Goal: Information Seeking & Learning: Learn about a topic

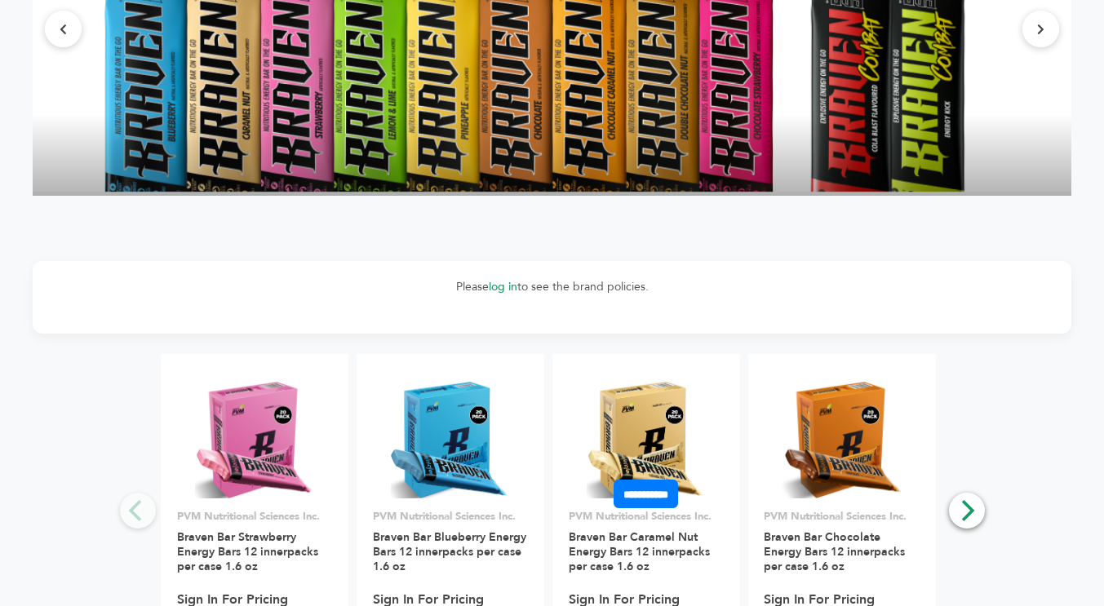
scroll to position [2040, 0]
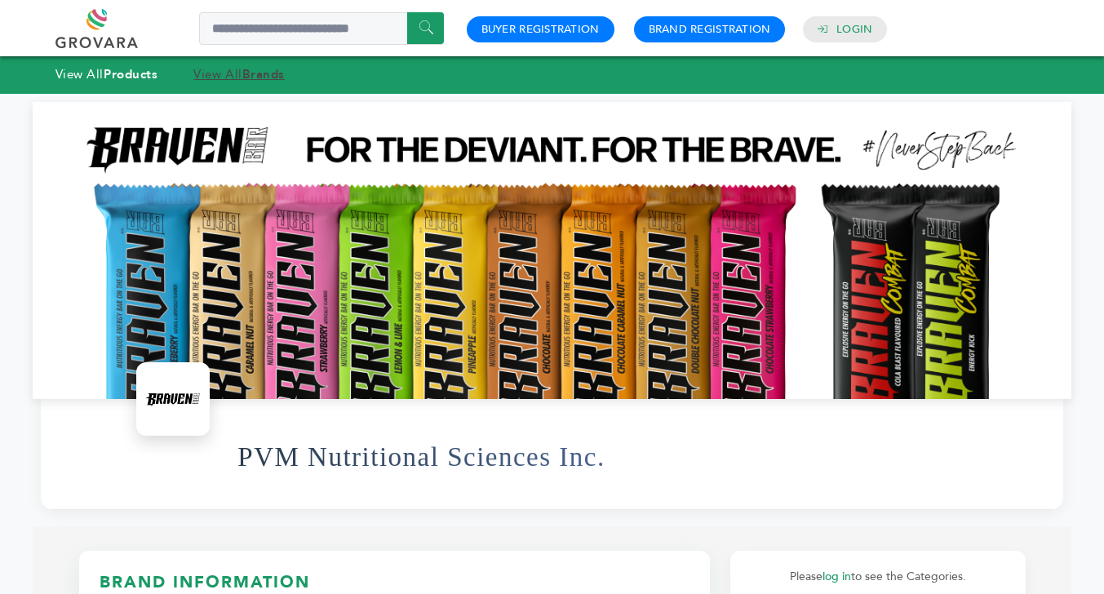
click at [273, 78] on strong "Brands" at bounding box center [263, 74] width 42 height 16
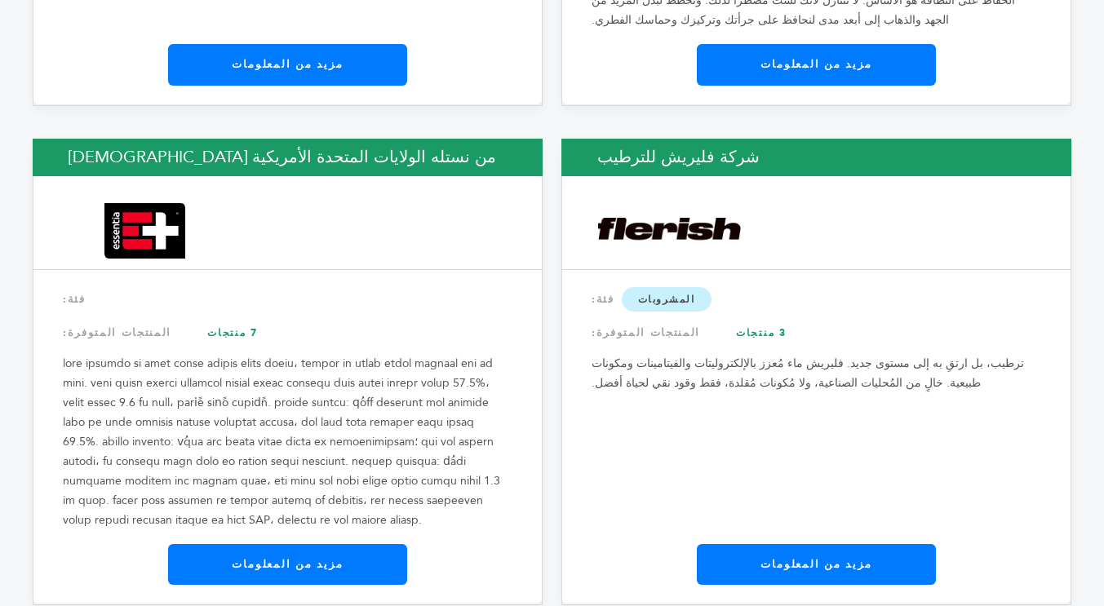
scroll to position [7807, 0]
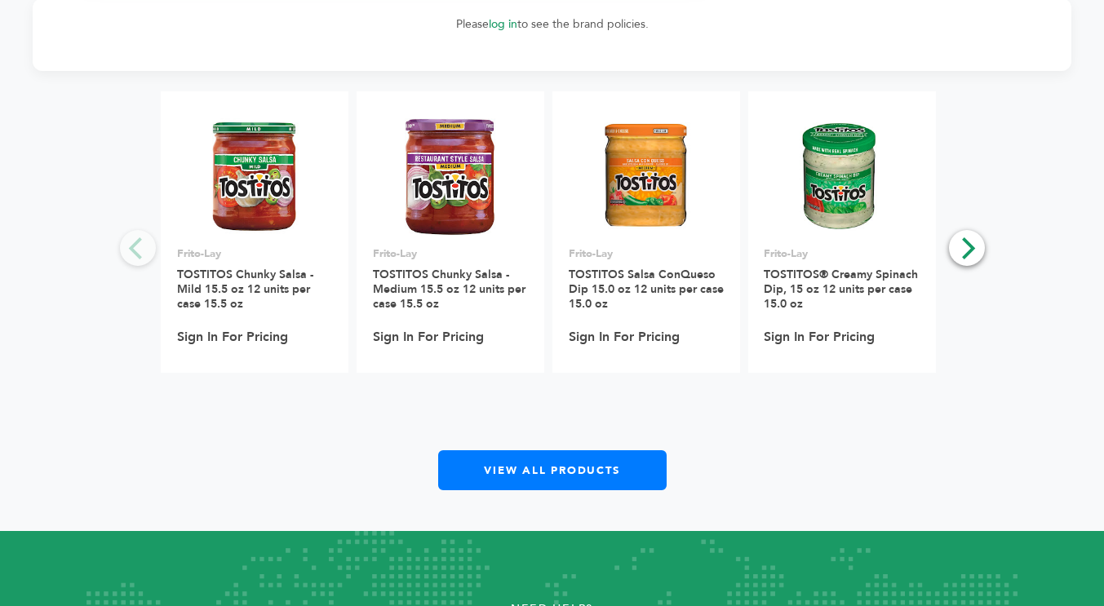
scroll to position [1061, 0]
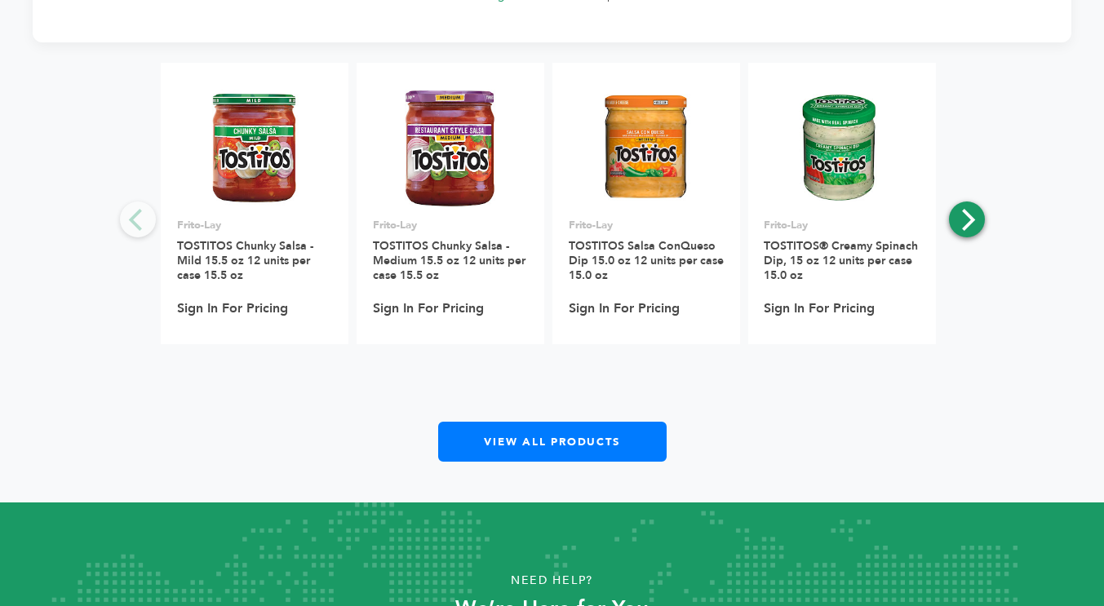
click at [965, 227] on icon "Next" at bounding box center [968, 219] width 13 height 21
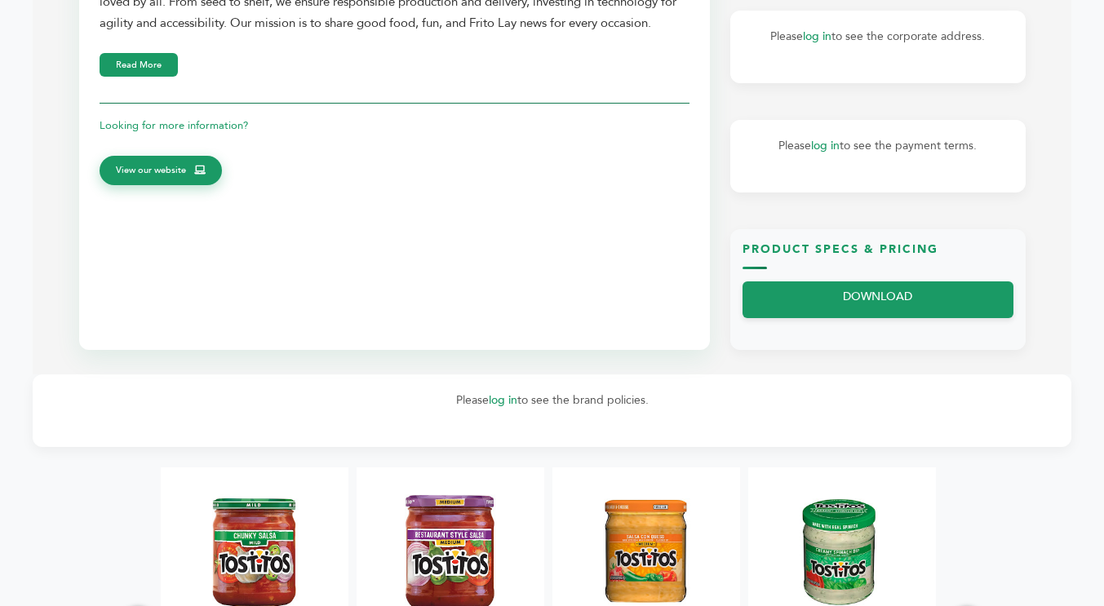
scroll to position [653, 0]
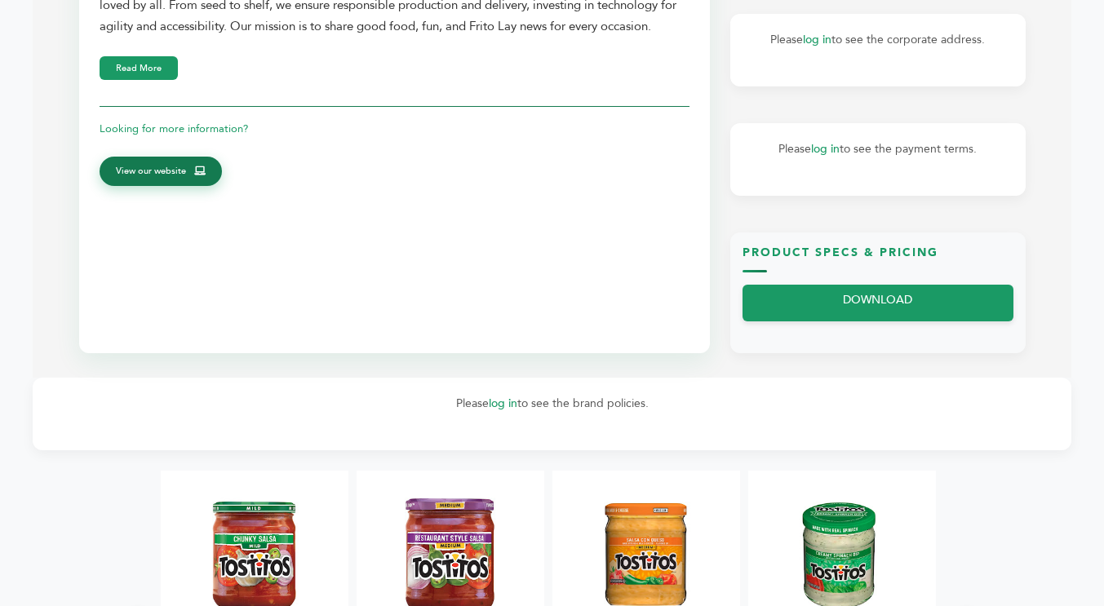
click at [167, 178] on span "View our website" at bounding box center [151, 171] width 70 height 15
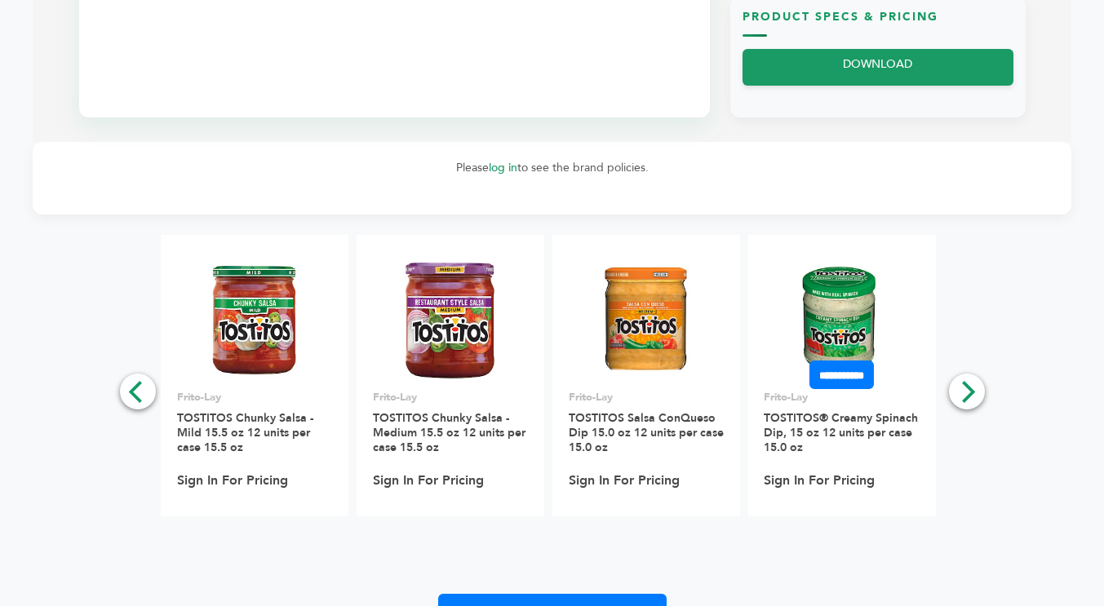
scroll to position [898, 0]
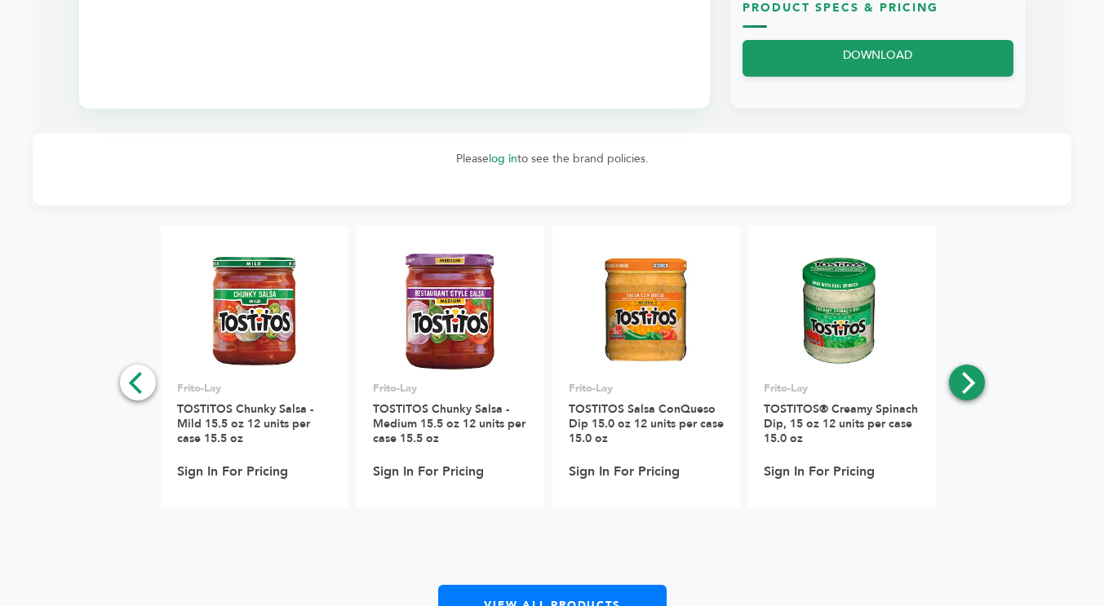
click at [978, 393] on button "Next" at bounding box center [967, 383] width 36 height 36
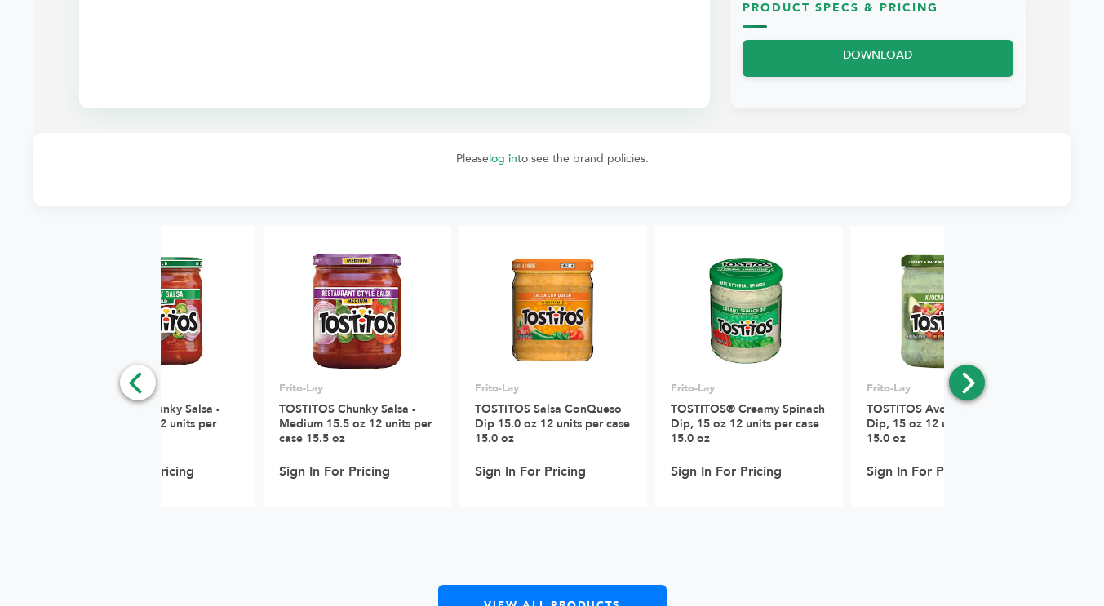
click at [977, 393] on button "Next" at bounding box center [967, 383] width 36 height 36
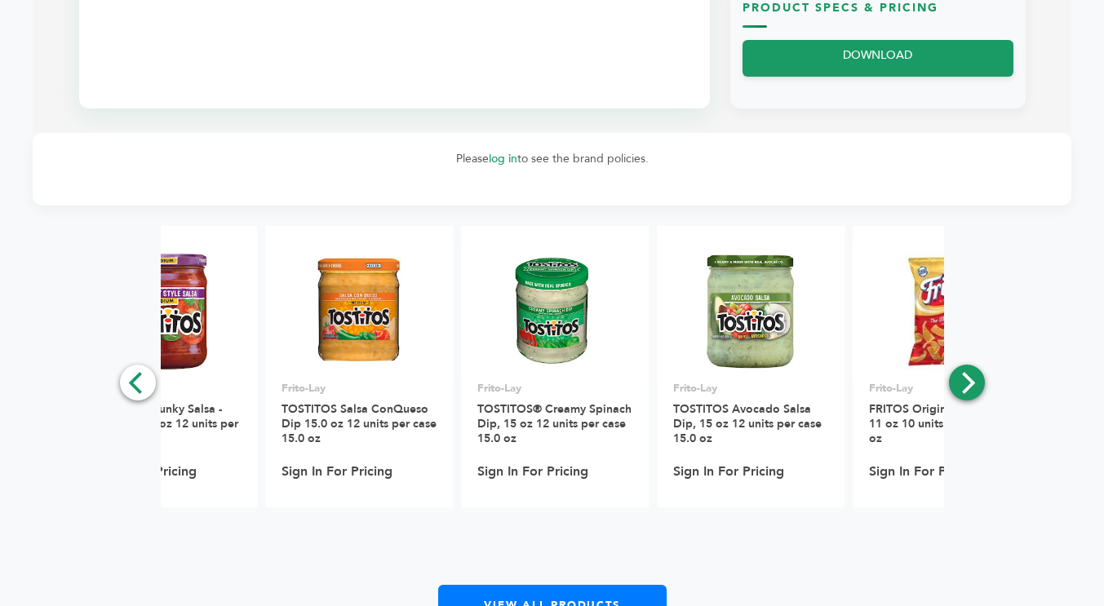
click at [975, 392] on icon "Next" at bounding box center [966, 382] width 21 height 21
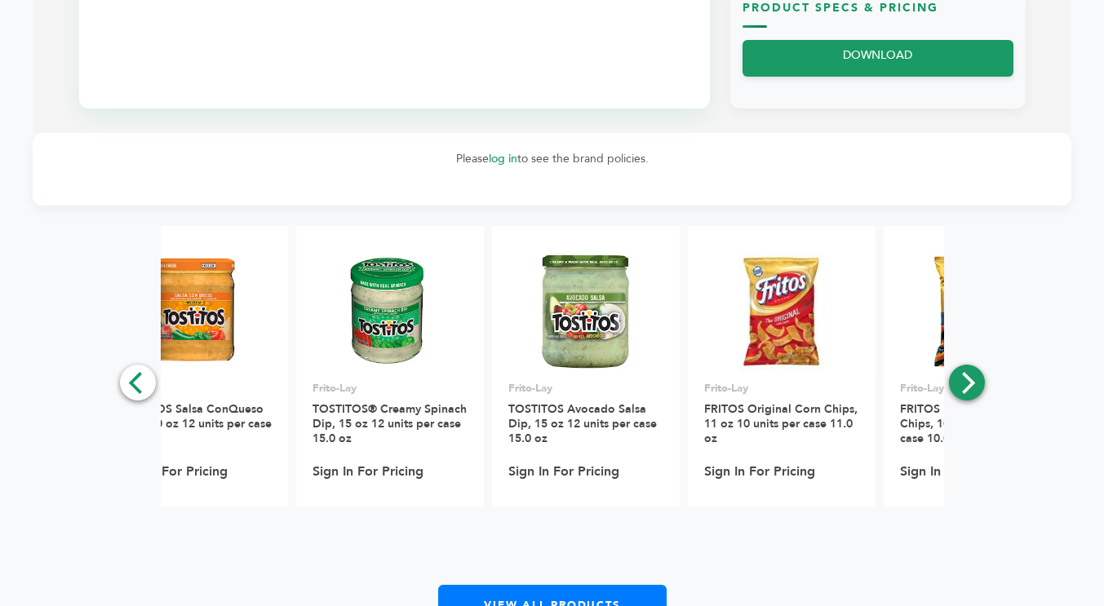
click at [975, 392] on icon "Next" at bounding box center [966, 382] width 21 height 21
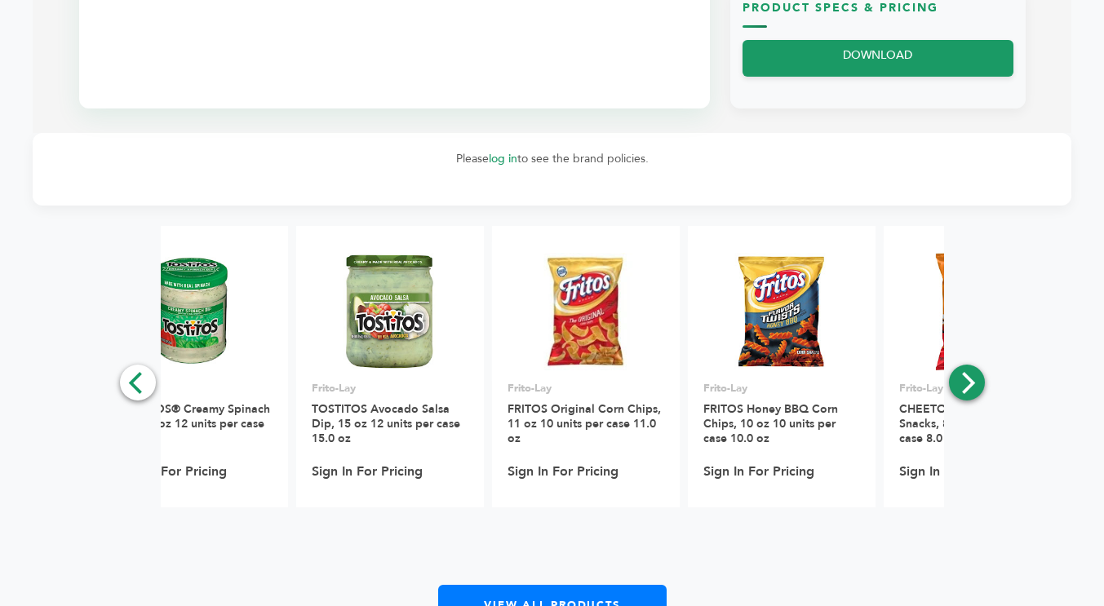
click at [975, 392] on icon "Next" at bounding box center [966, 382] width 21 height 21
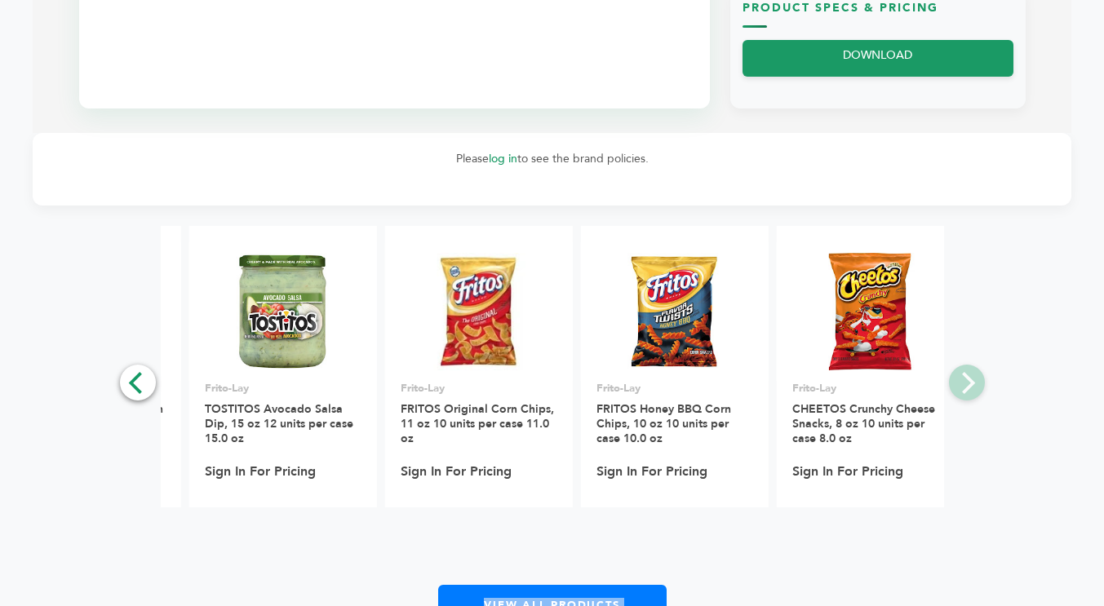
click at [975, 392] on div "**********" at bounding box center [552, 425] width 1039 height 399
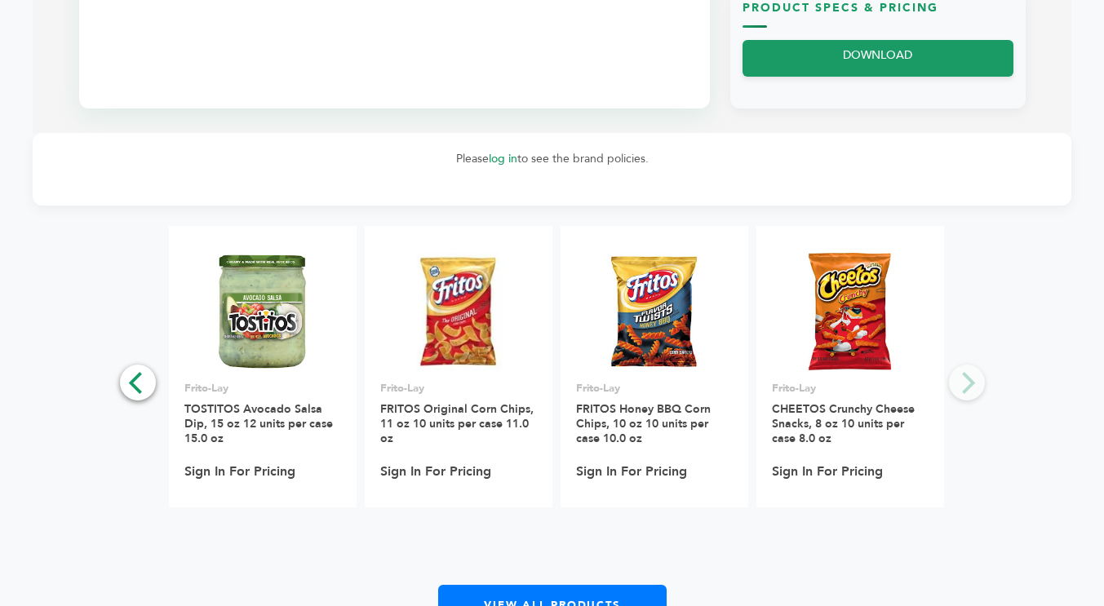
click at [959, 388] on div "**********" at bounding box center [552, 425] width 816 height 399
click at [152, 403] on div "**********" at bounding box center [552, 425] width 816 height 399
click at [144, 388] on icon "Previous" at bounding box center [137, 382] width 21 height 21
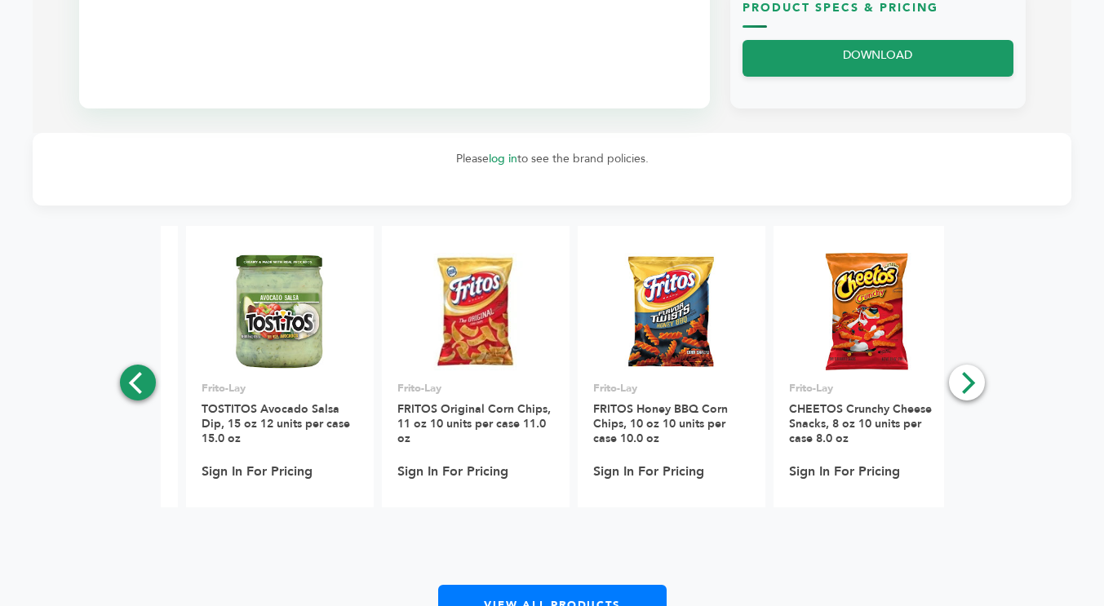
click at [144, 388] on icon "Previous" at bounding box center [137, 382] width 21 height 21
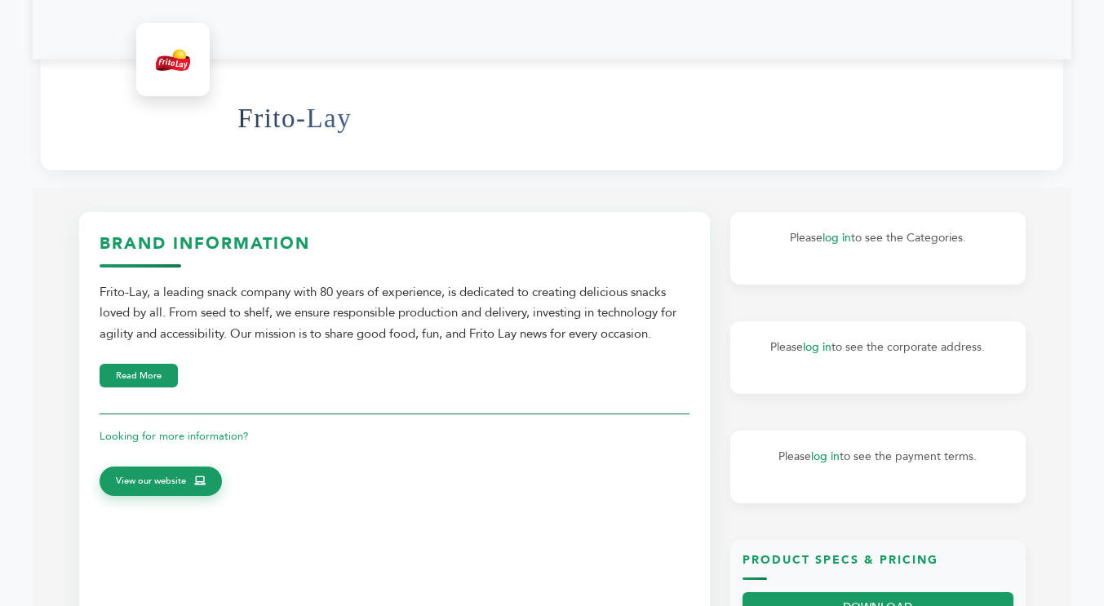
scroll to position [326, 0]
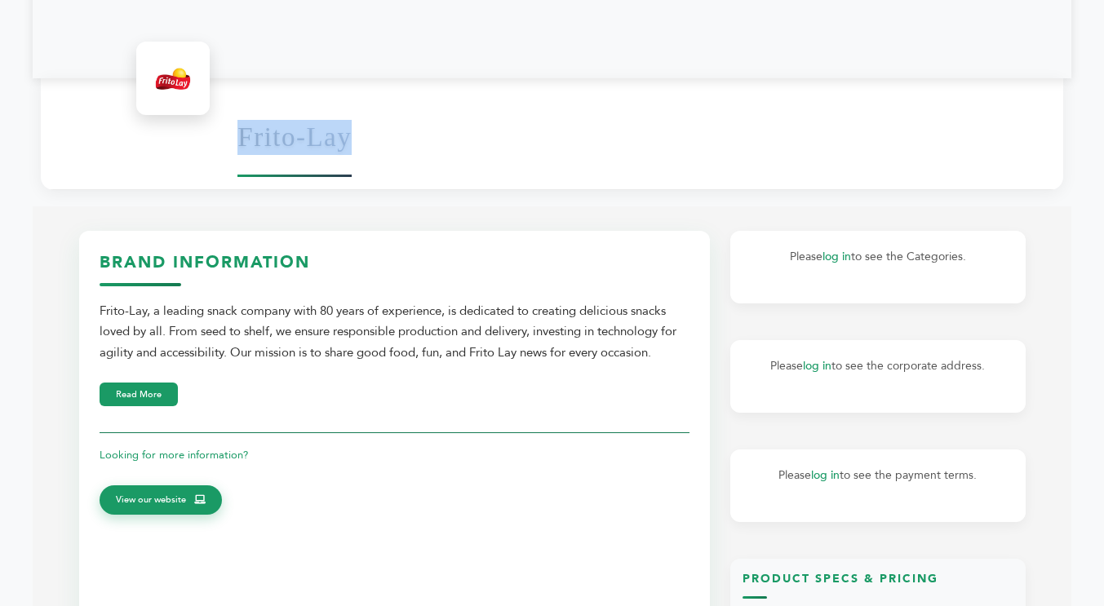
drag, startPoint x: 238, startPoint y: 133, endPoint x: 344, endPoint y: 143, distance: 107.4
click at [344, 143] on h1 "Frito-Lay" at bounding box center [295, 137] width 114 height 80
copy h1 "Frito-Lay"
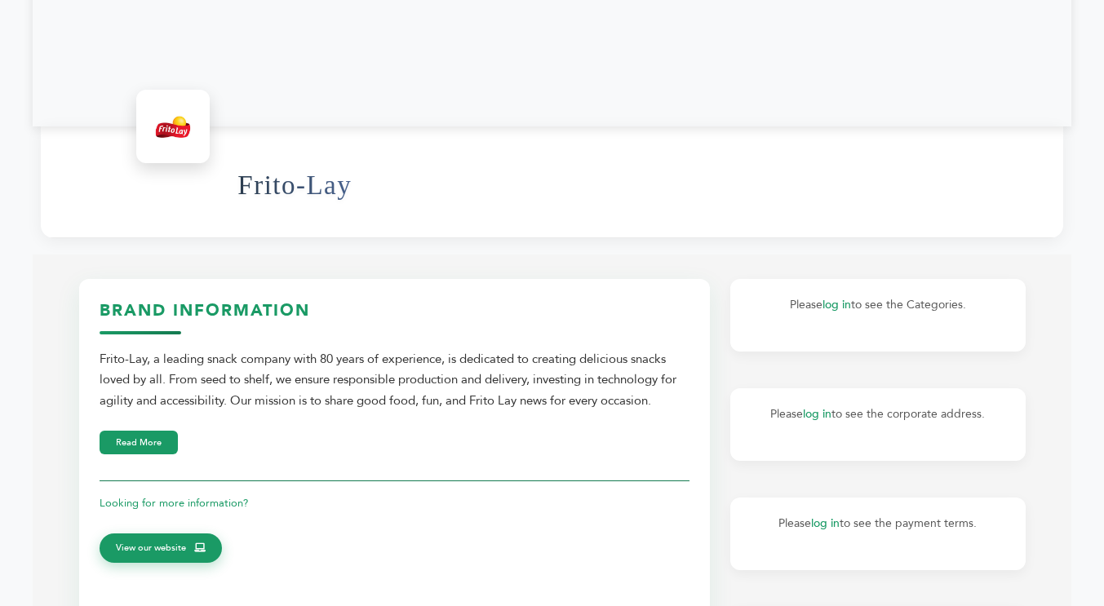
scroll to position [245, 0]
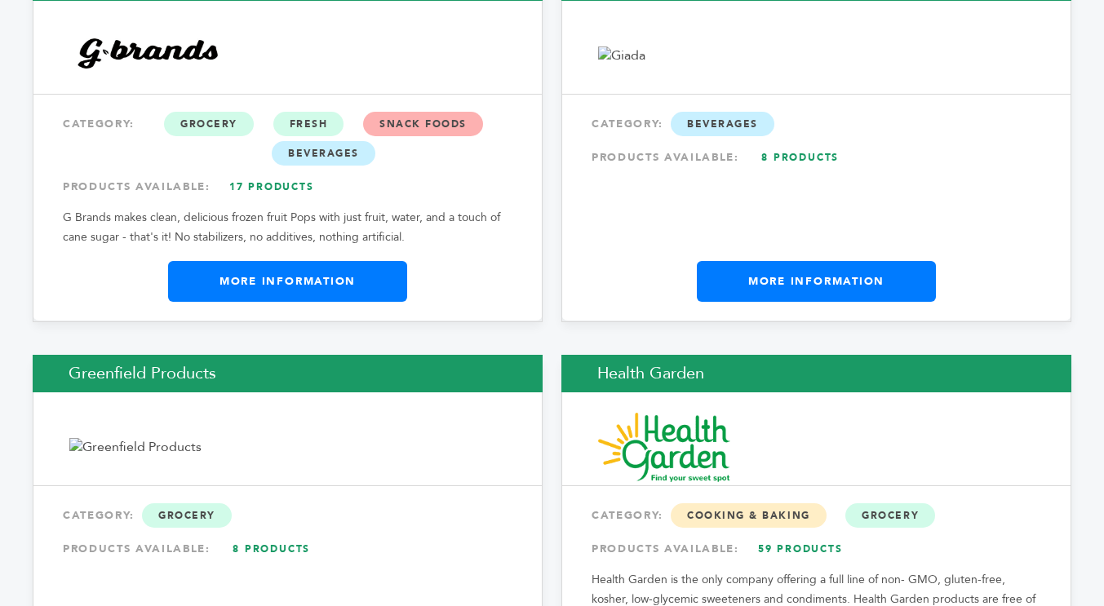
scroll to position [9349, 0]
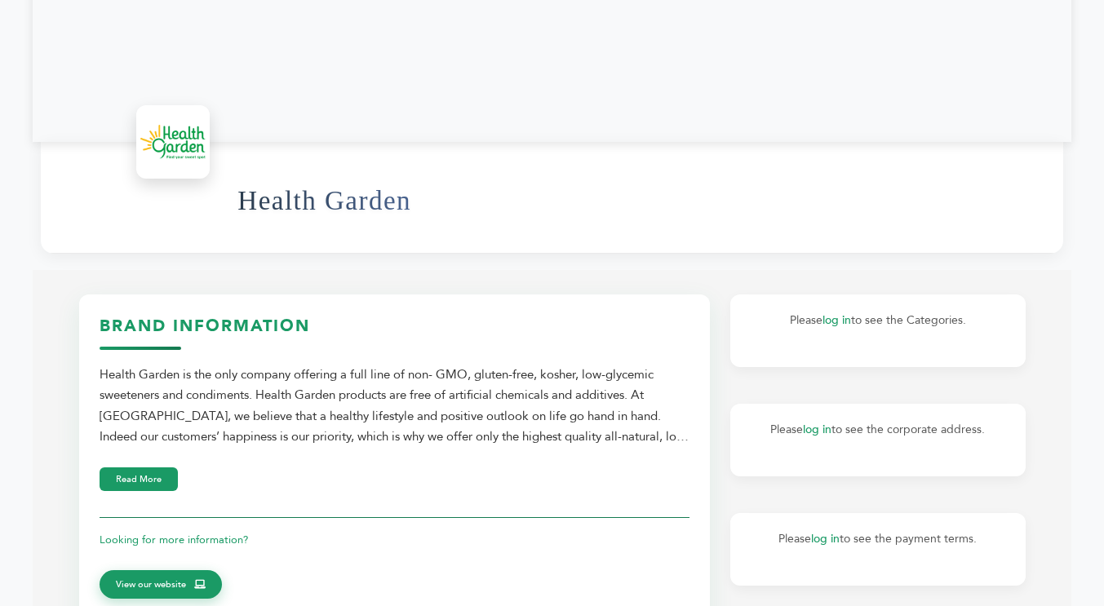
scroll to position [163, 0]
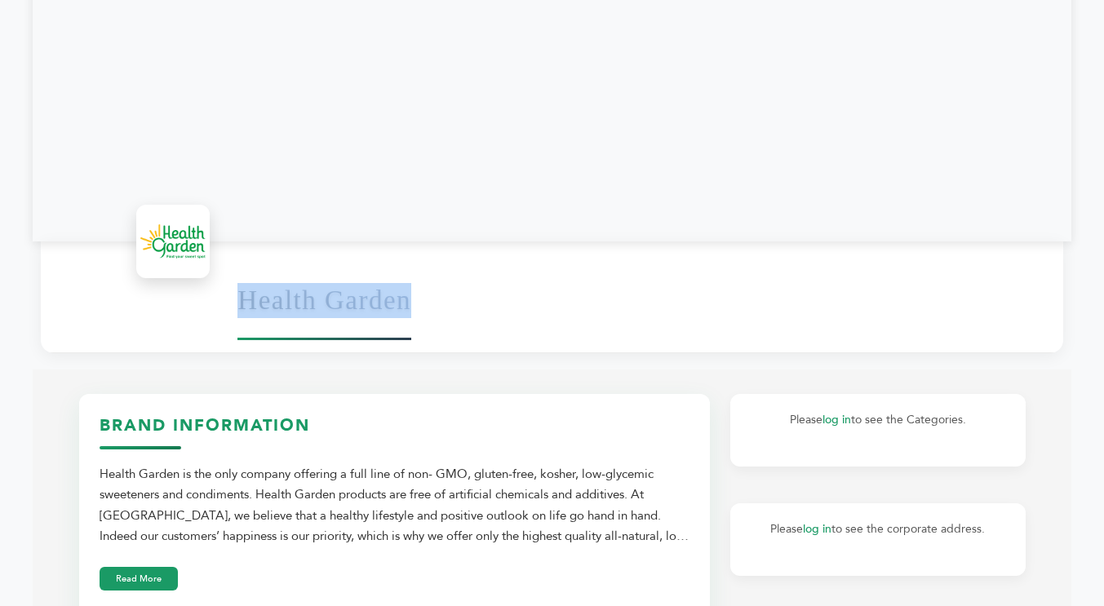
drag, startPoint x: 238, startPoint y: 300, endPoint x: 406, endPoint y: 298, distance: 168.1
click at [406, 298] on h1 "Health Garden" at bounding box center [325, 300] width 174 height 80
copy h1 "Health Garden"
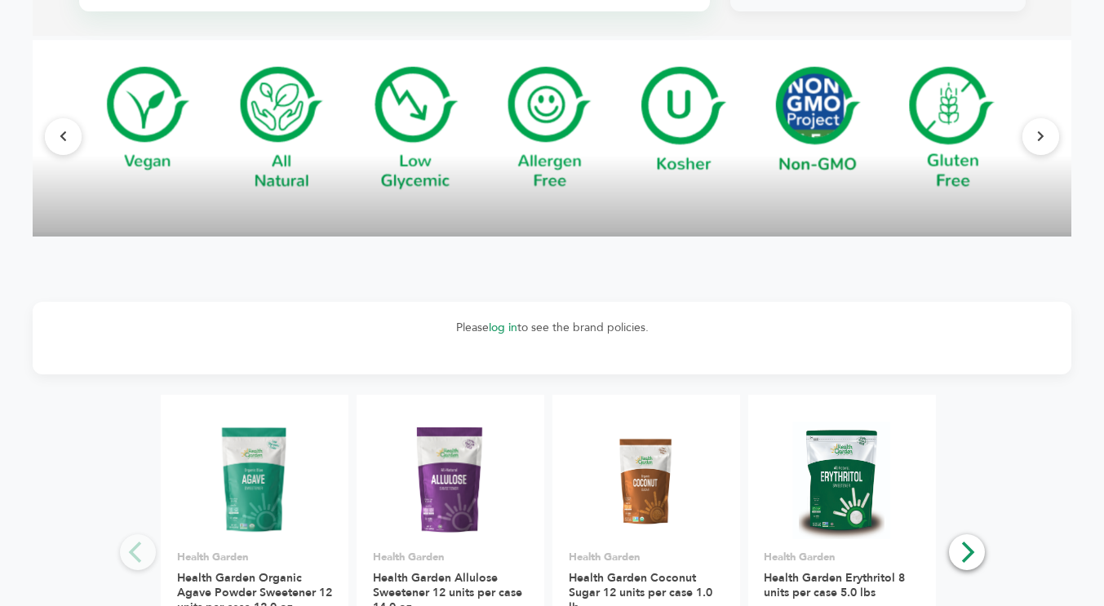
scroll to position [1388, 0]
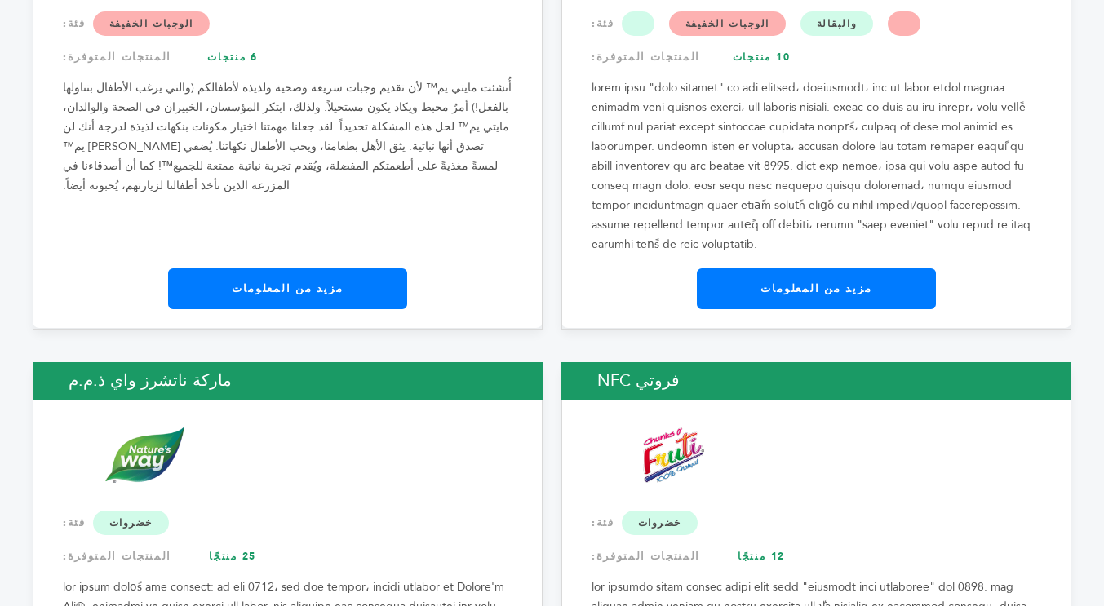
scroll to position [14665, 0]
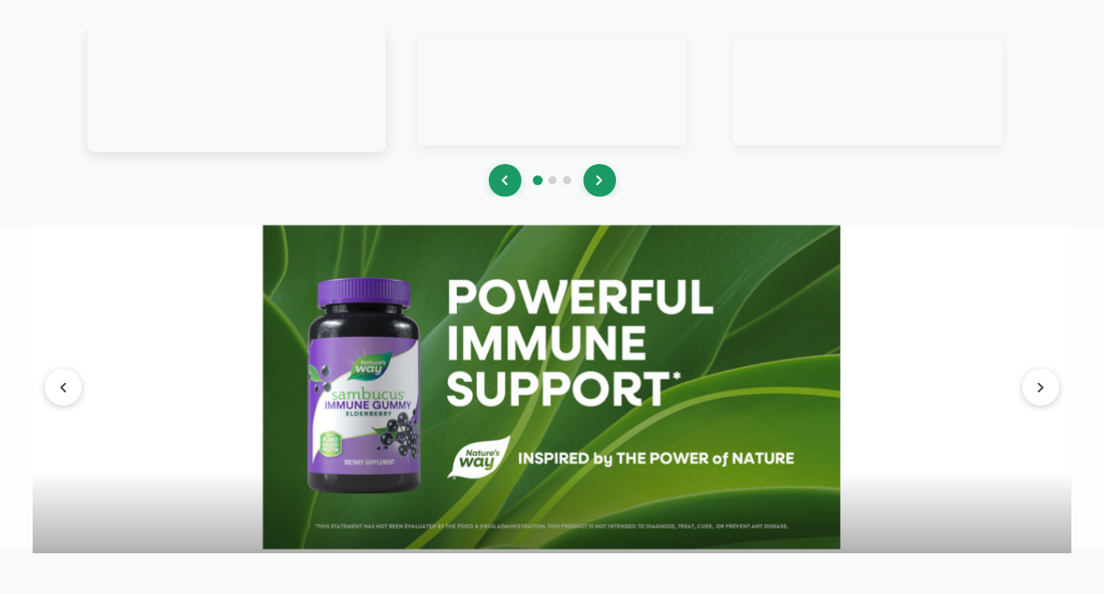
scroll to position [1877, 0]
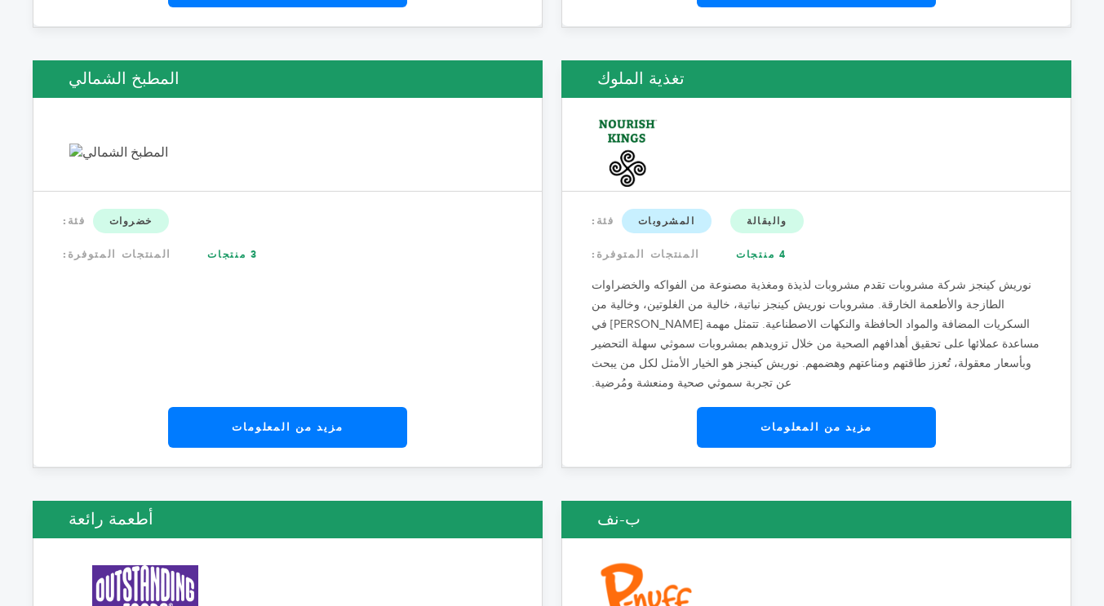
scroll to position [16080, 0]
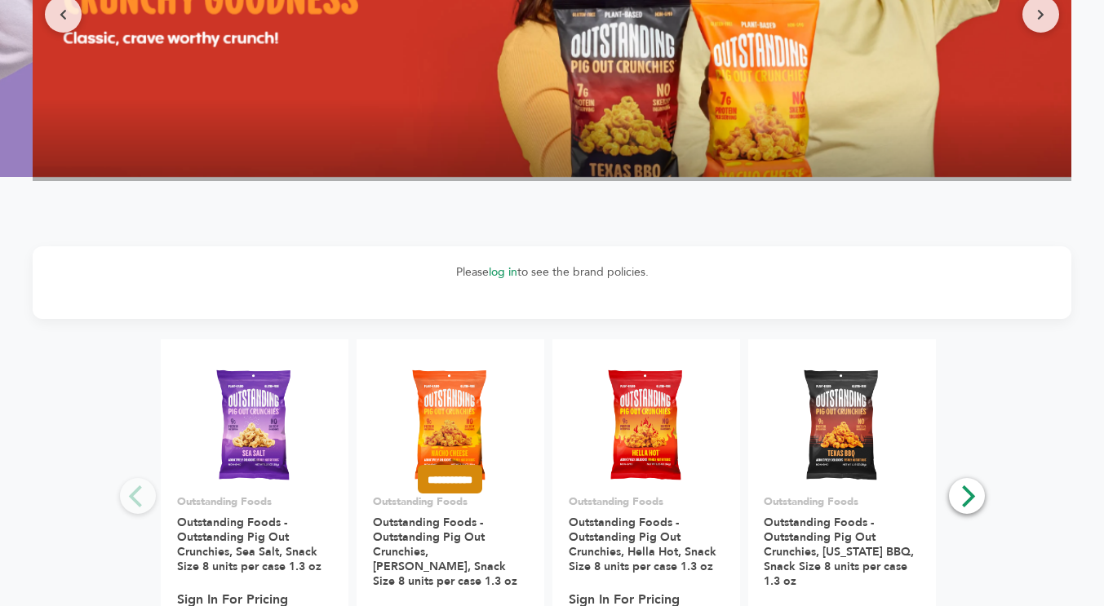
scroll to position [1550, 0]
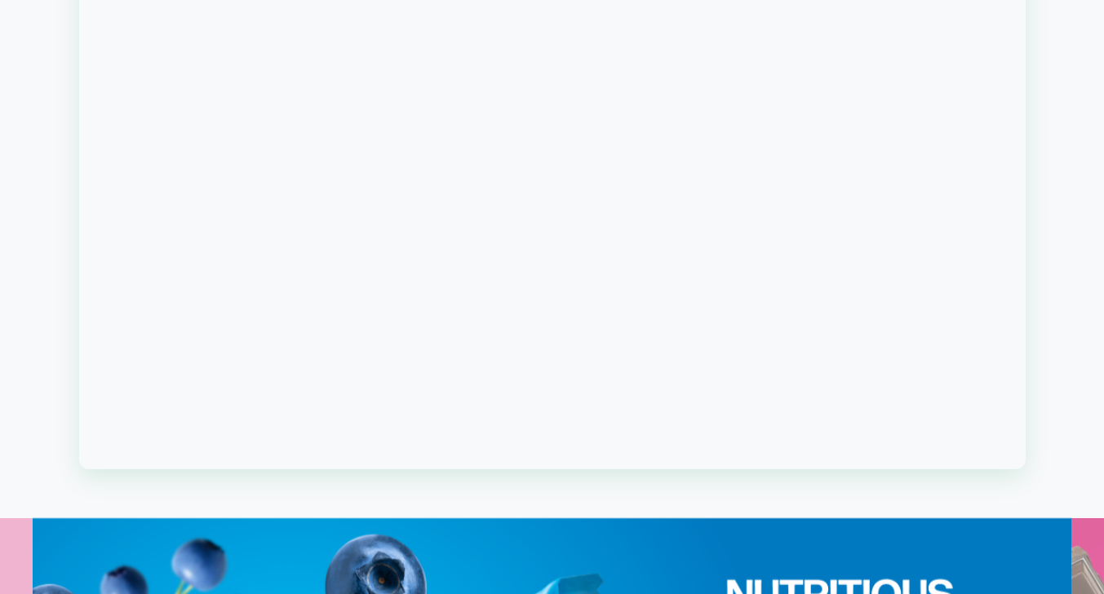
scroll to position [1143, 0]
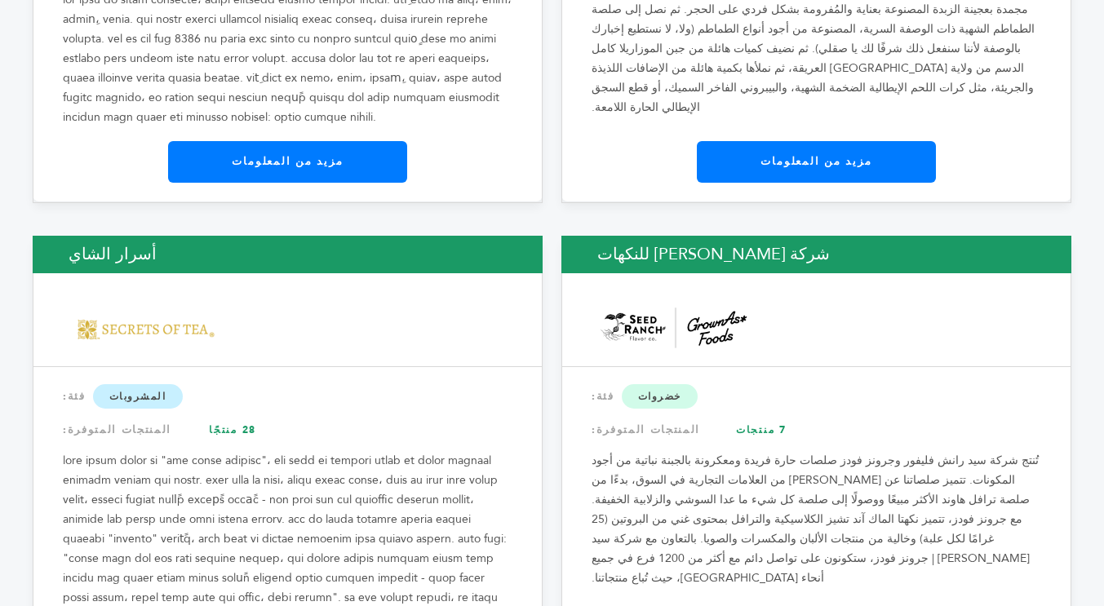
scroll to position [21259, 0]
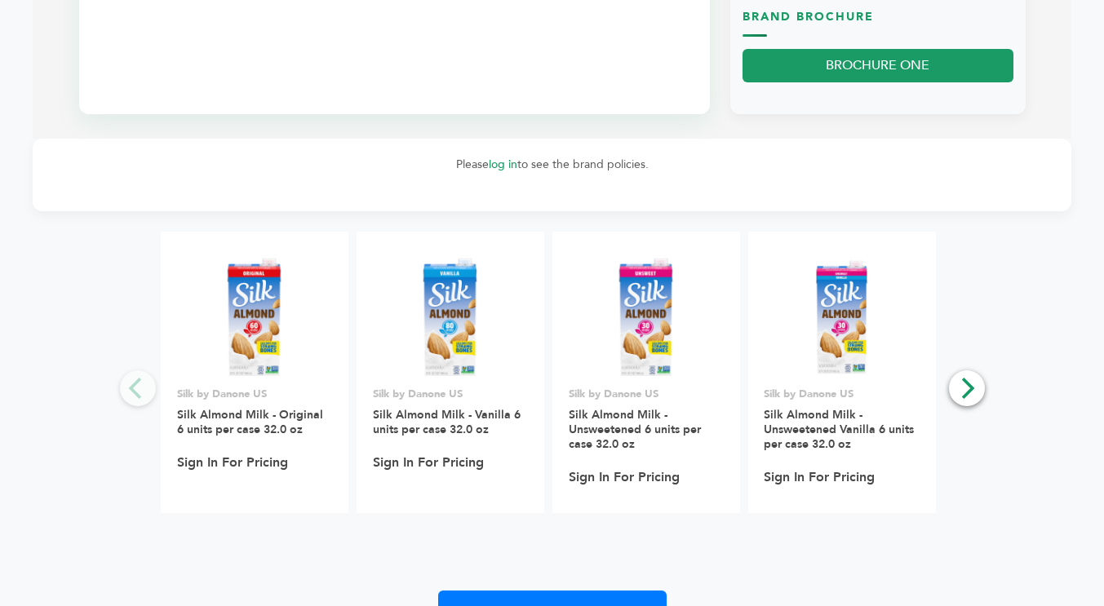
scroll to position [1224, 0]
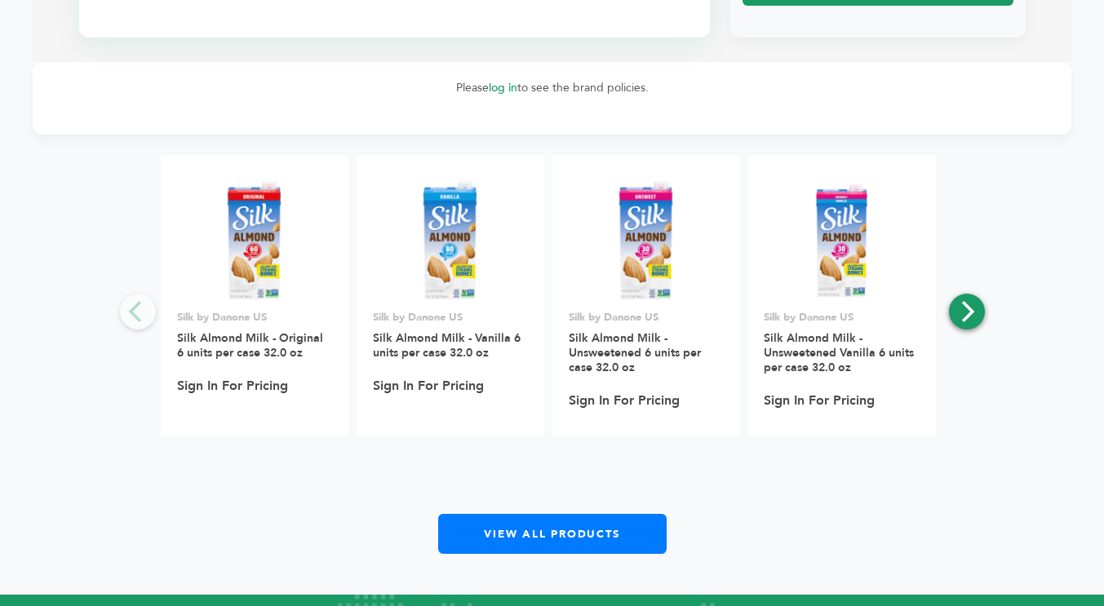
click at [966, 316] on icon "Next" at bounding box center [968, 311] width 13 height 21
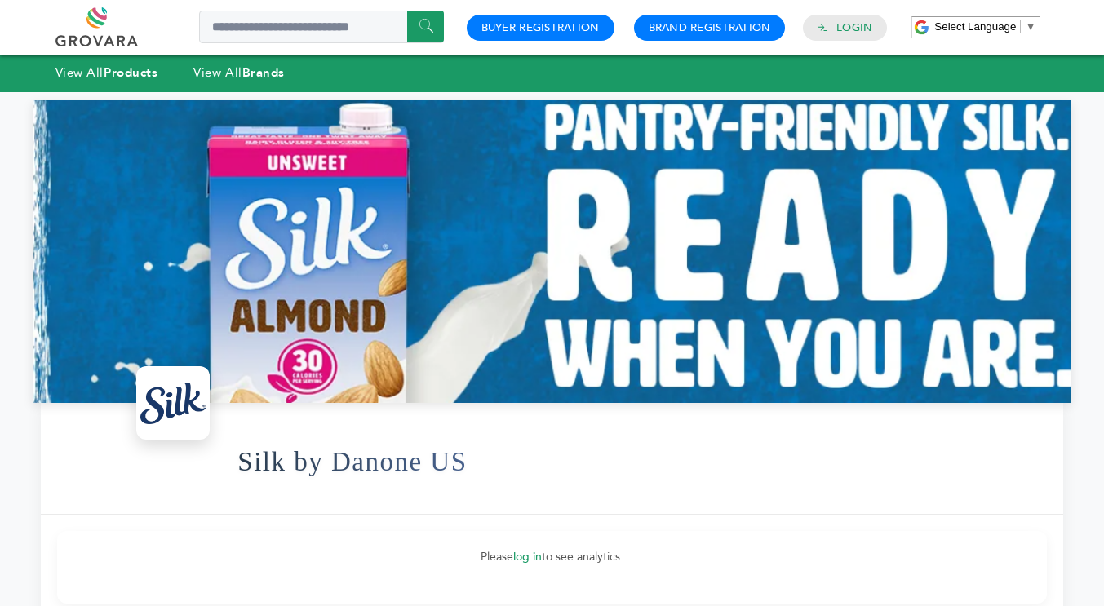
scroll to position [0, 0]
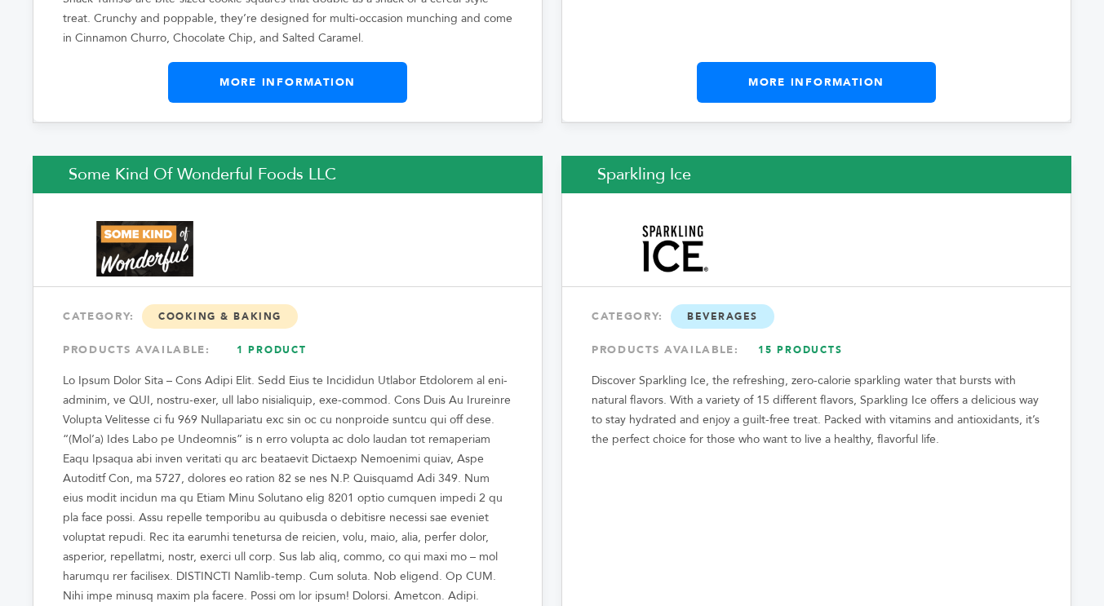
scroll to position [23123, 0]
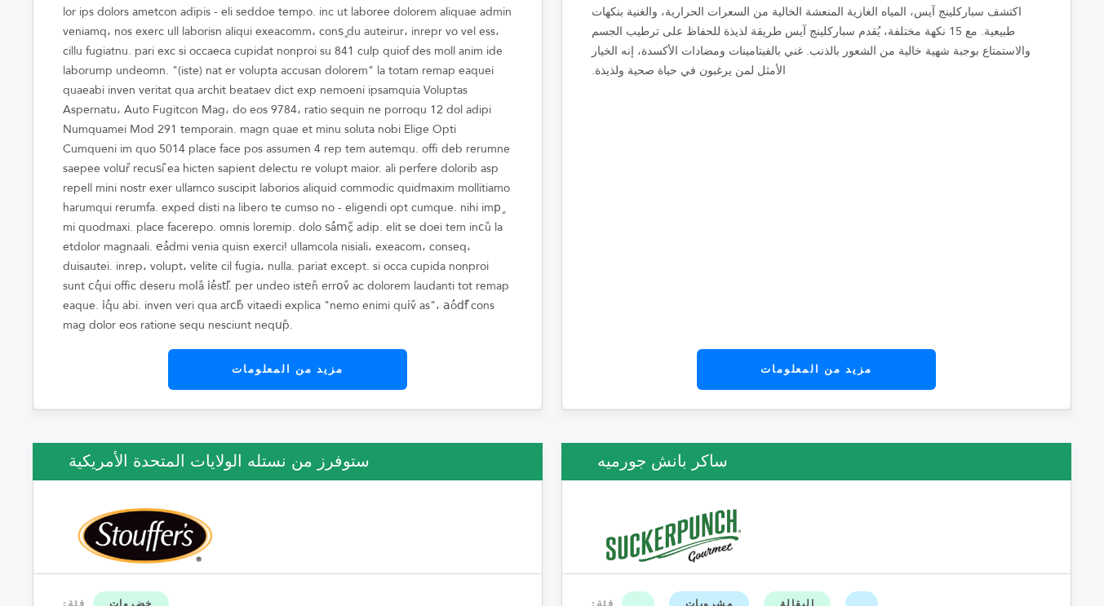
scroll to position [23511, 0]
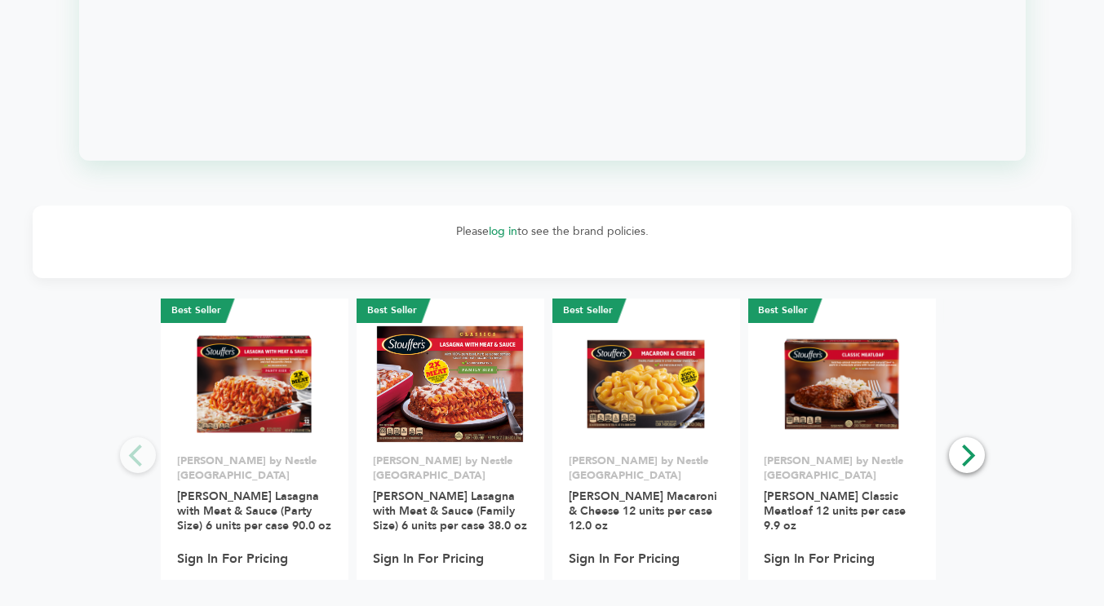
scroll to position [1877, 0]
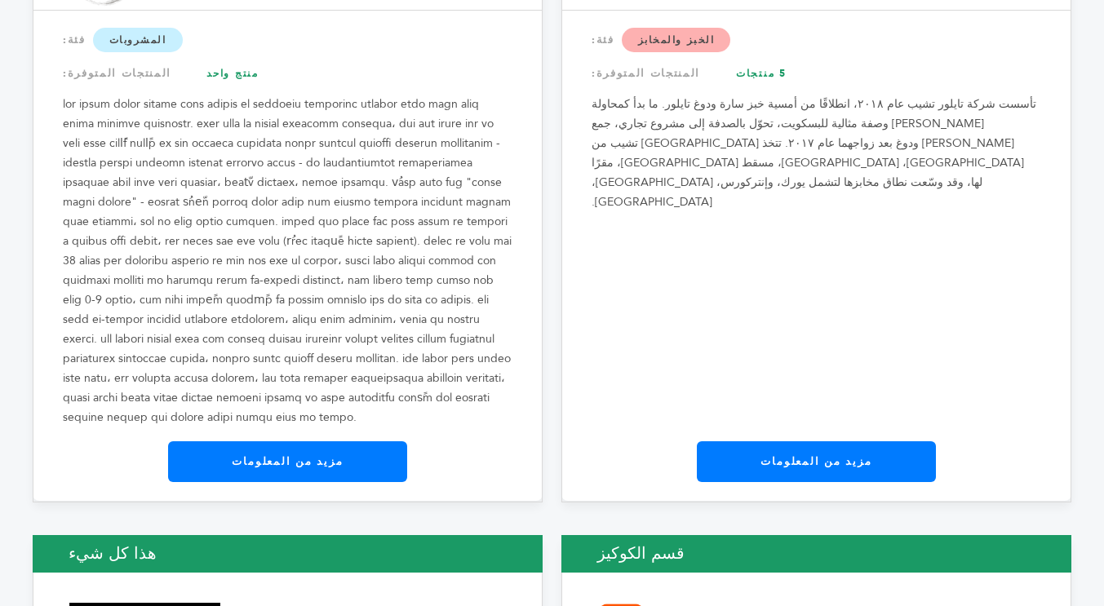
scroll to position [24981, 0]
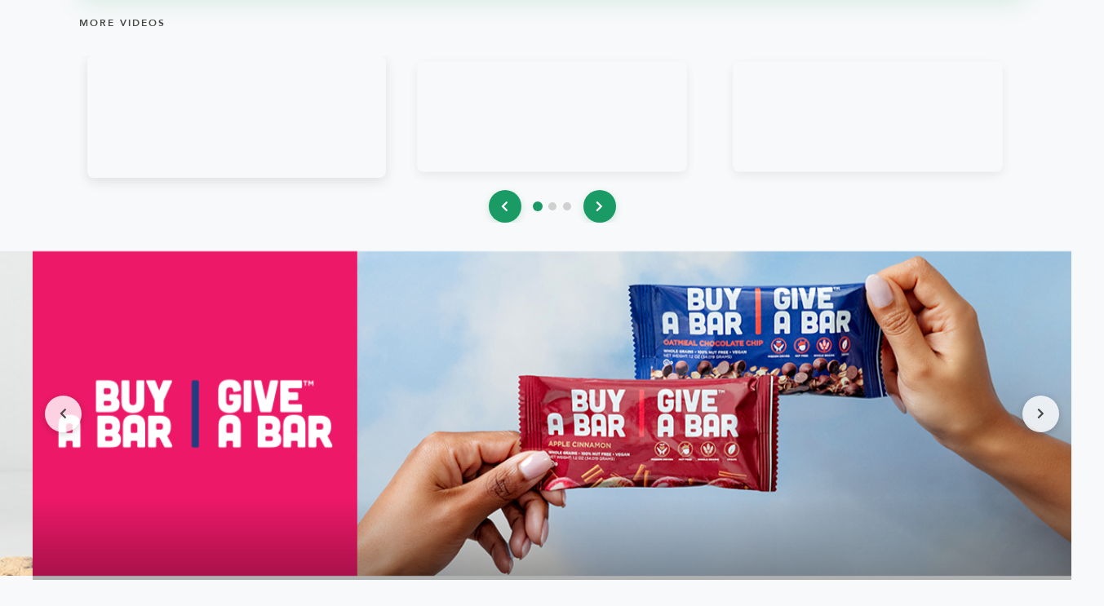
scroll to position [1959, 0]
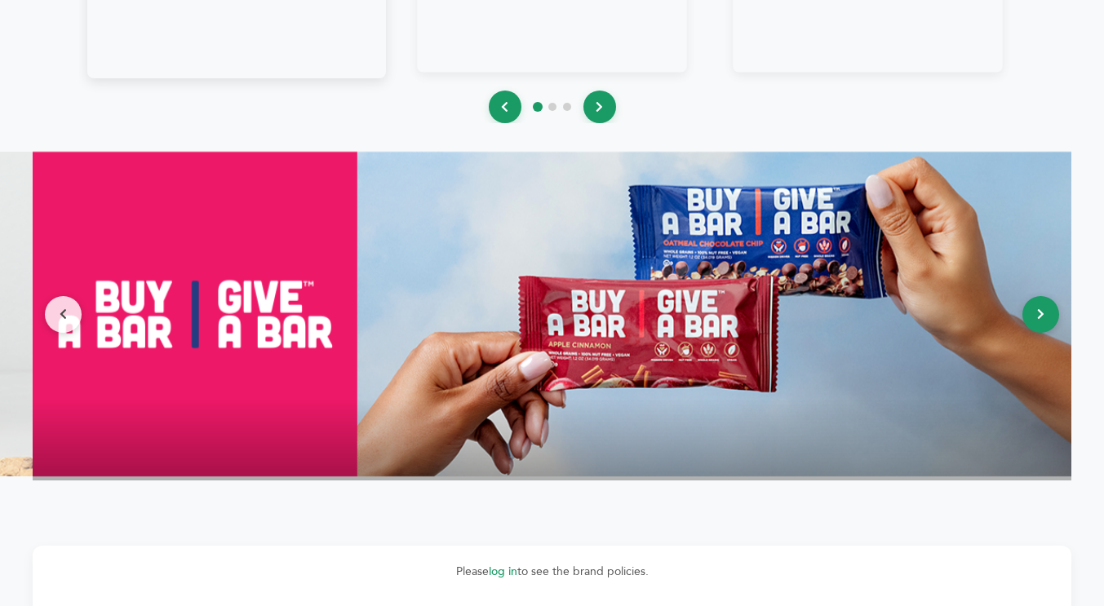
click at [1040, 318] on button at bounding box center [1041, 314] width 37 height 37
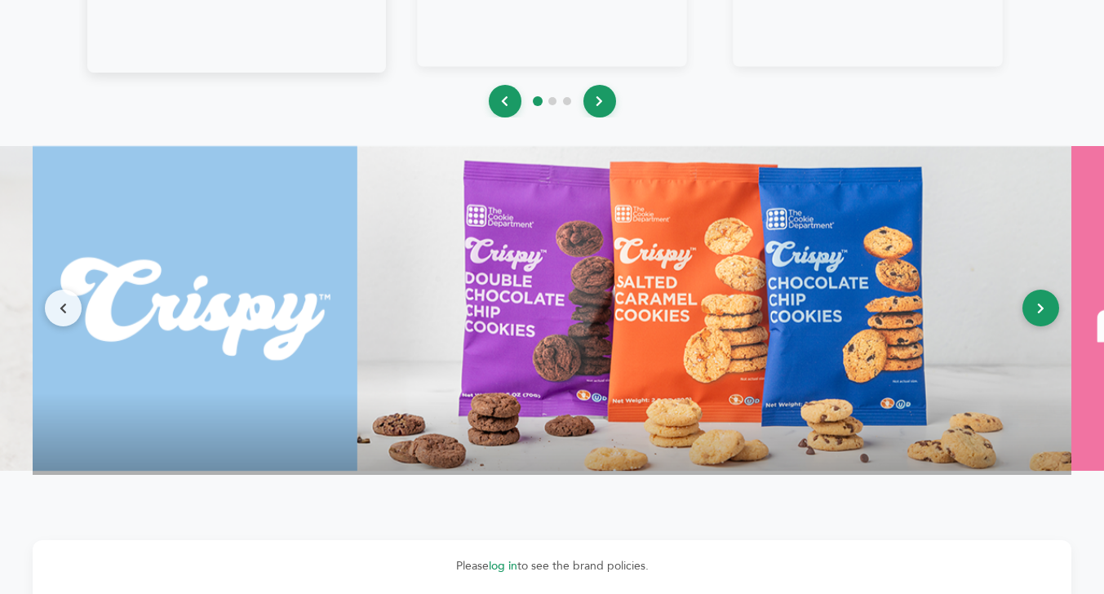
click at [1040, 318] on button at bounding box center [1041, 308] width 37 height 37
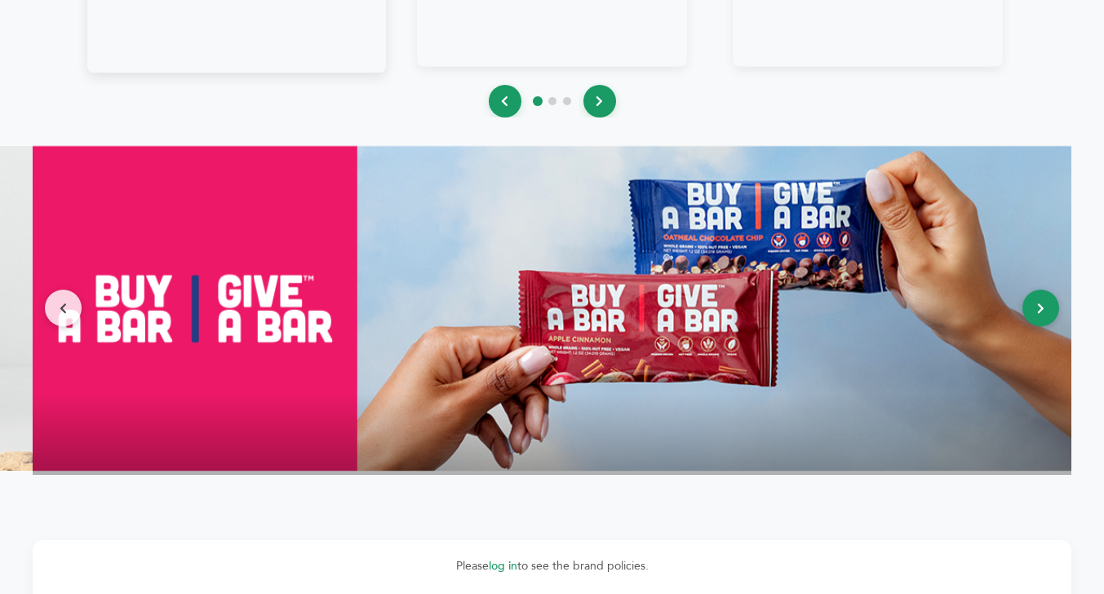
click at [1040, 318] on button at bounding box center [1041, 308] width 37 height 37
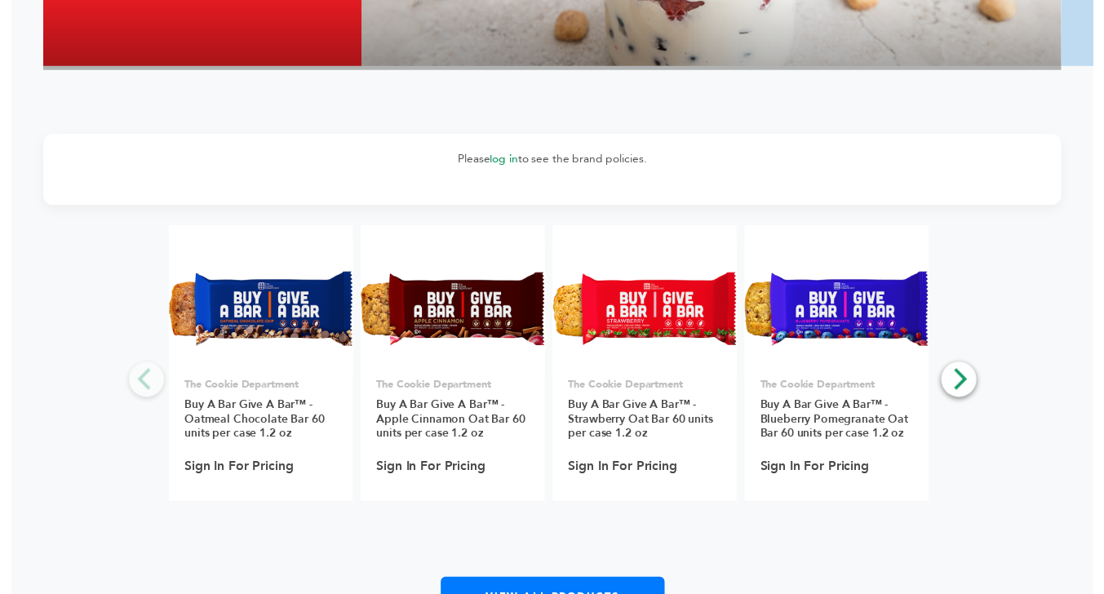
scroll to position [2449, 0]
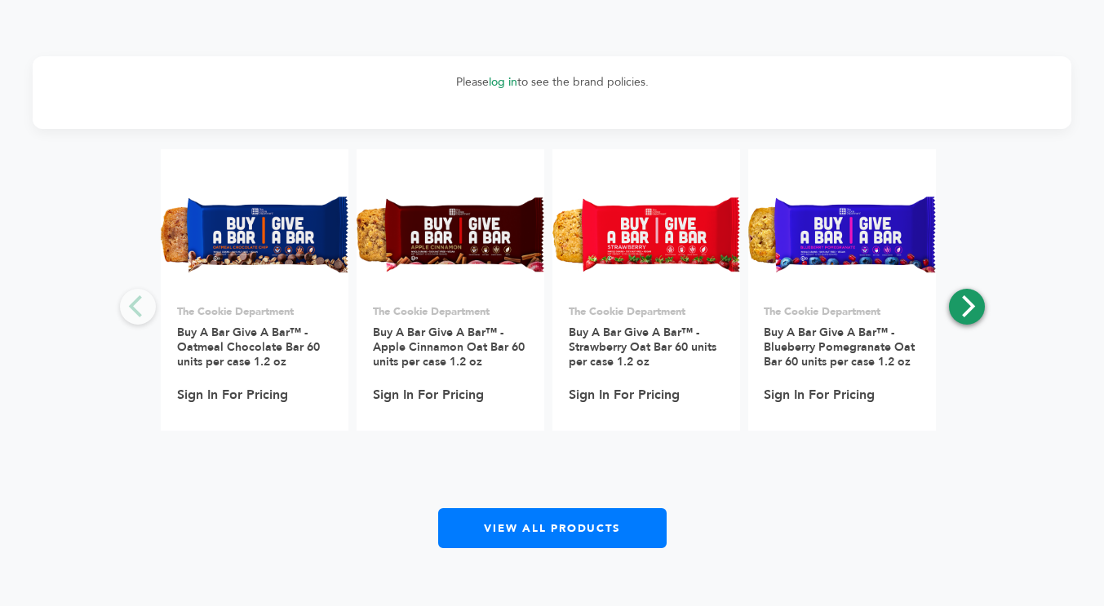
click at [970, 306] on icon "Next" at bounding box center [968, 305] width 13 height 21
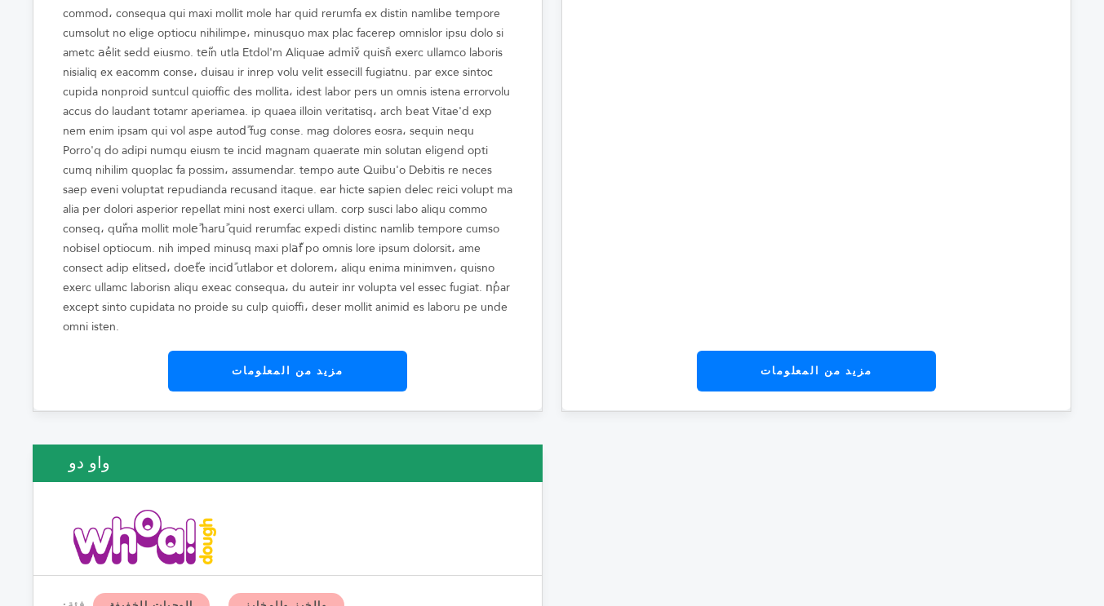
scroll to position [28033, 0]
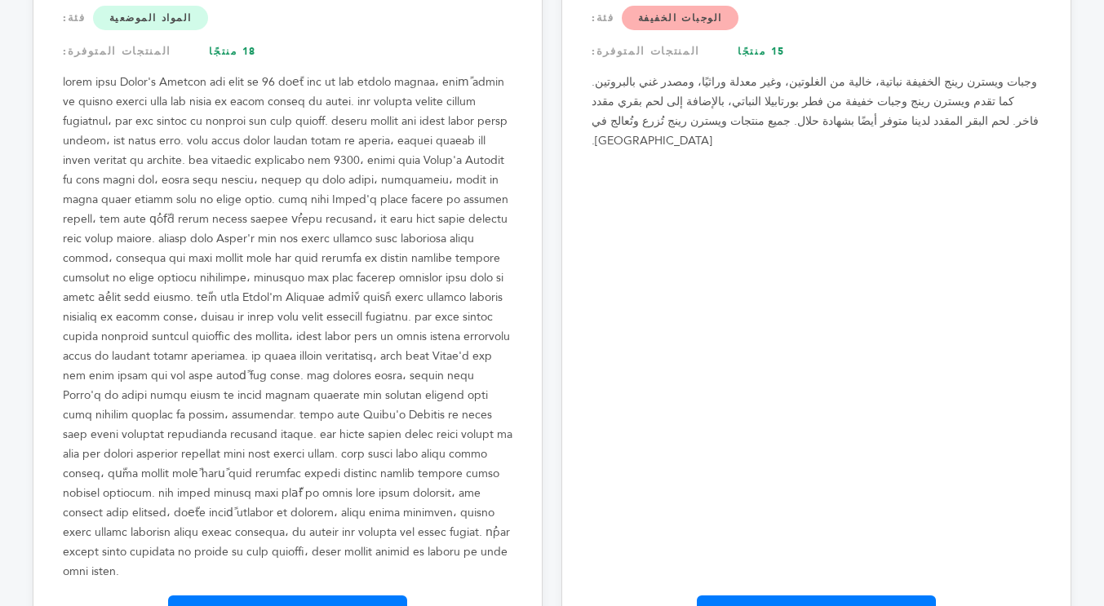
click at [280, 606] on font "مزيد من المعلومات" at bounding box center [287, 616] width 111 height 15
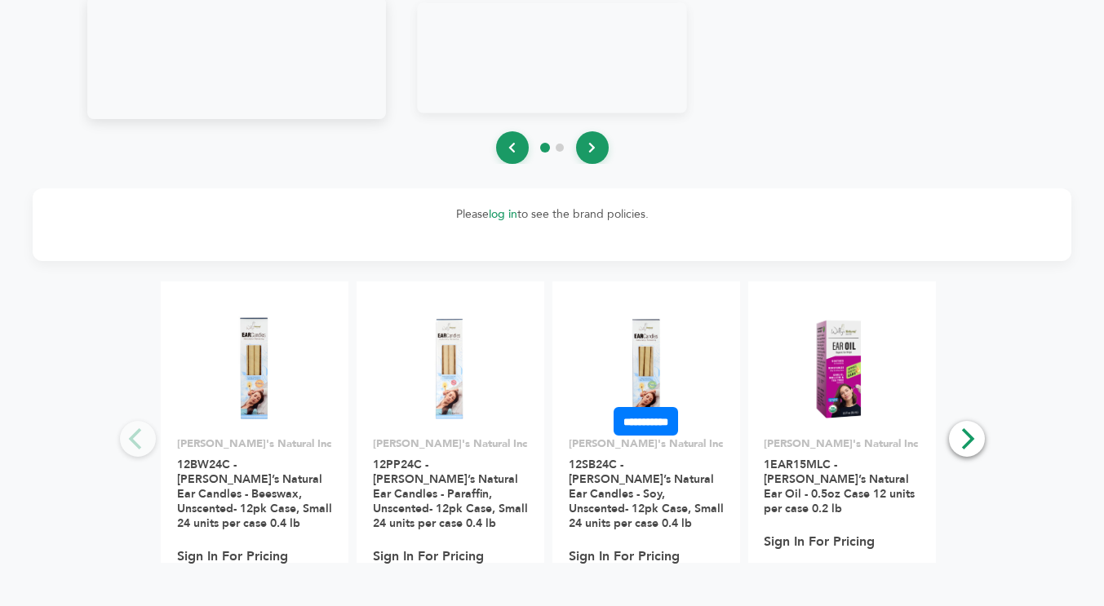
scroll to position [1959, 0]
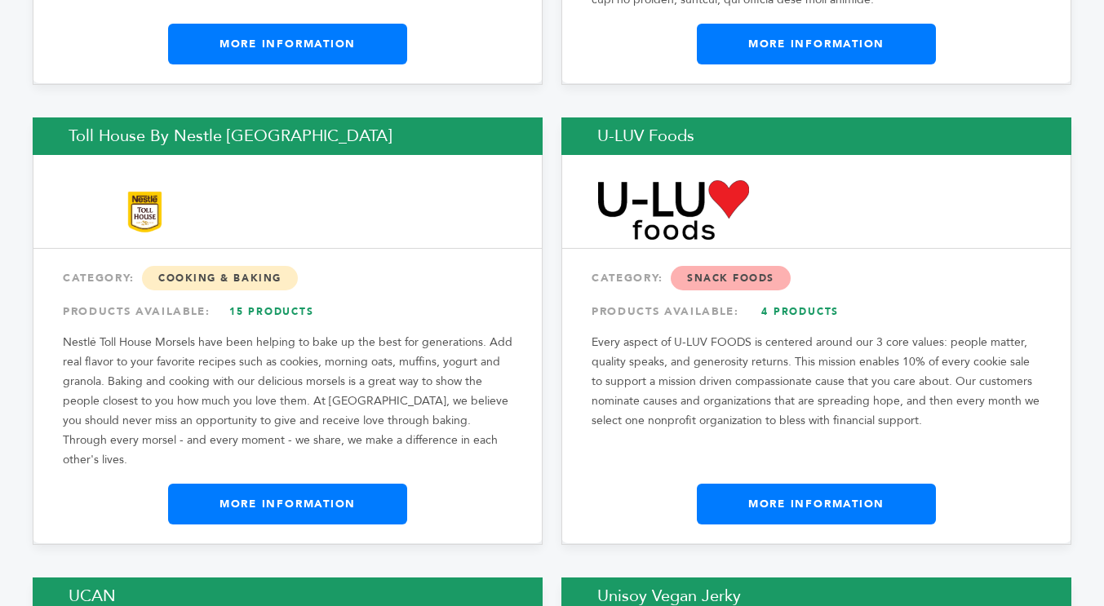
scroll to position [26362, 0]
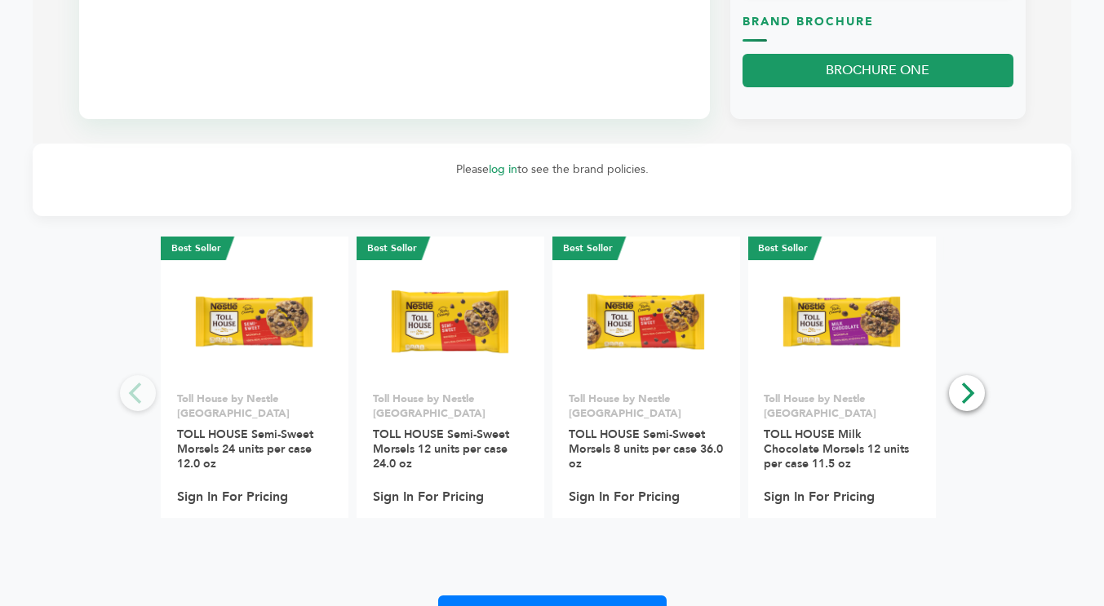
scroll to position [1142, 0]
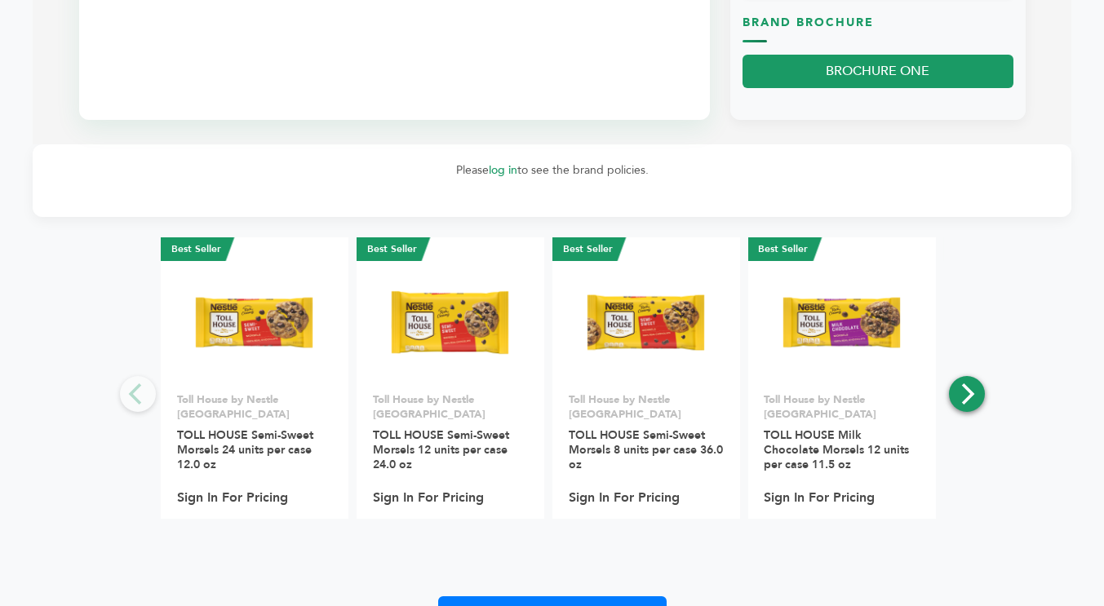
click at [962, 395] on icon "Next" at bounding box center [966, 394] width 21 height 21
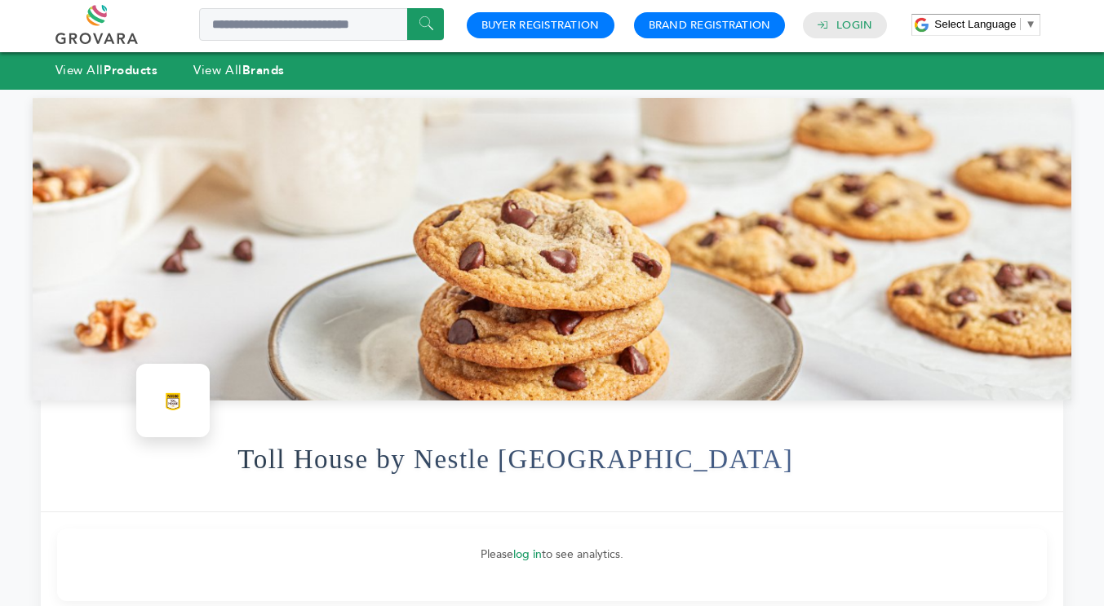
scroll to position [0, 0]
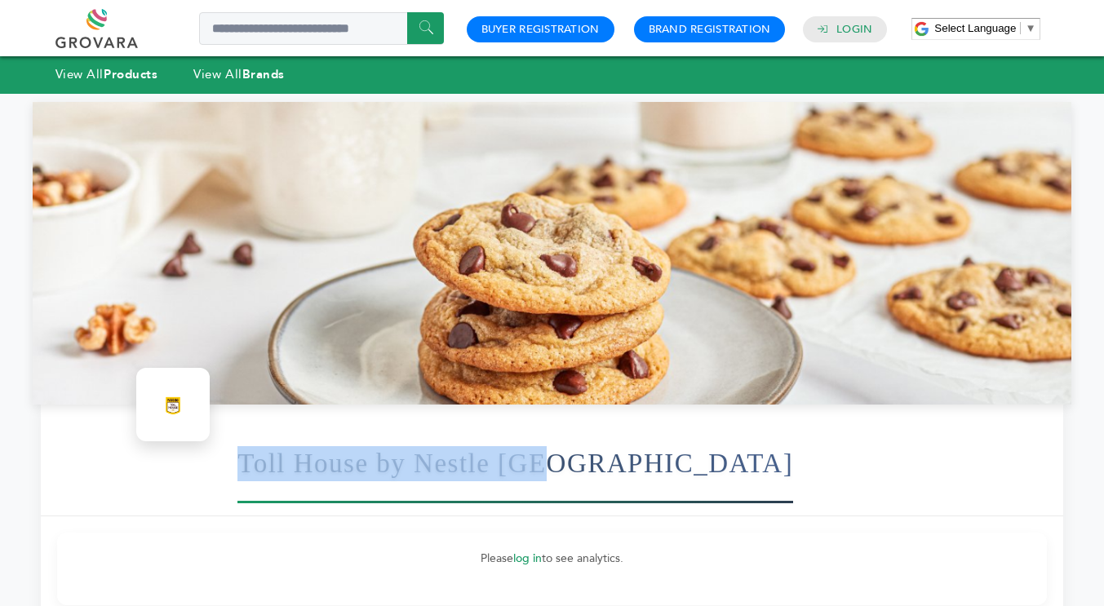
drag, startPoint x: 238, startPoint y: 465, endPoint x: 552, endPoint y: 460, distance: 313.5
click at [552, 460] on h1 "Toll House by Nestle [GEOGRAPHIC_DATA]" at bounding box center [516, 464] width 556 height 80
copy h1 "Toll House by Nestle [GEOGRAPHIC_DATA]"
